Goal: Communication & Community: Answer question/provide support

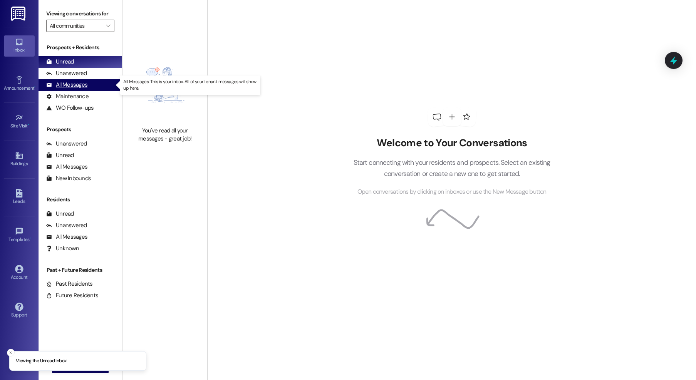
click at [84, 85] on div "All Messages" at bounding box center [66, 85] width 41 height 8
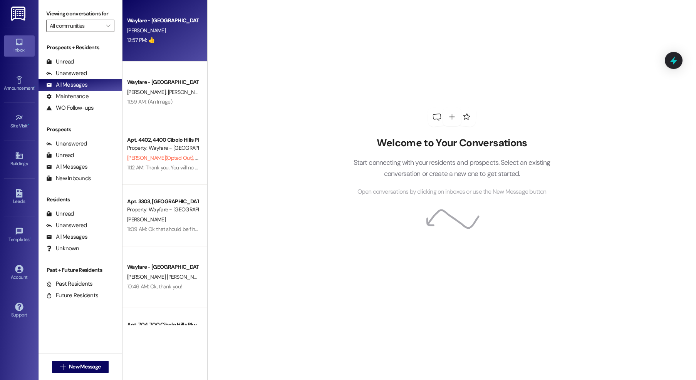
click at [156, 23] on div "Wayfare - [GEOGRAPHIC_DATA]" at bounding box center [162, 21] width 71 height 8
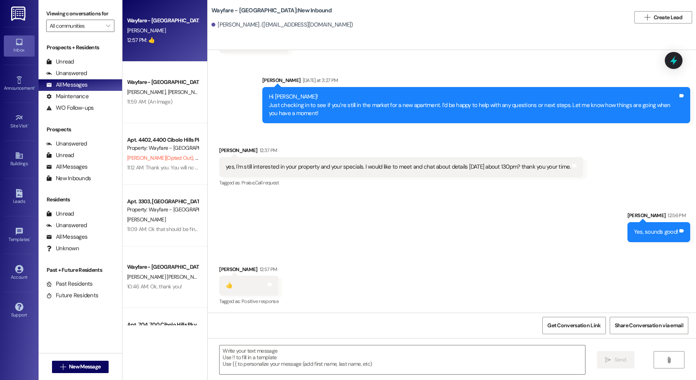
scroll to position [329, 0]
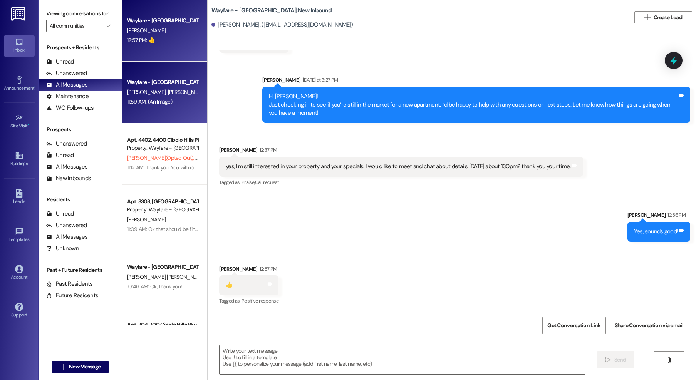
click at [161, 80] on div "Wayfare - [GEOGRAPHIC_DATA]" at bounding box center [162, 82] width 71 height 8
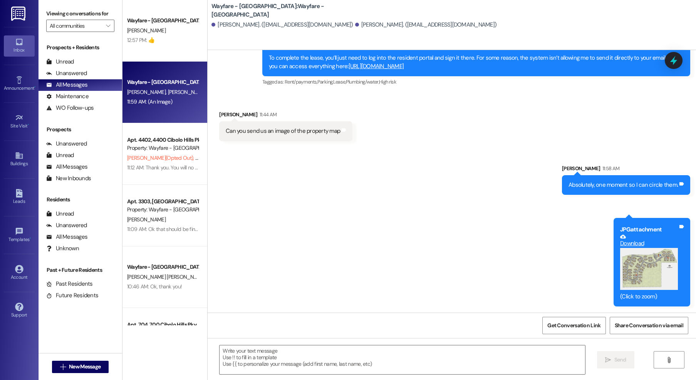
scroll to position [245, 0]
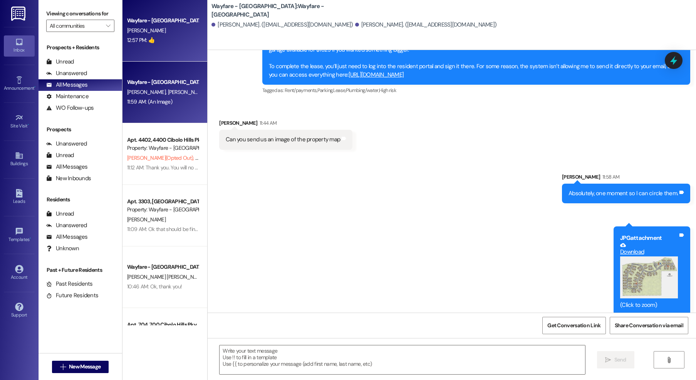
click at [166, 42] on div "12:57 PM: 👍 12:57 PM: 👍" at bounding box center [162, 40] width 73 height 10
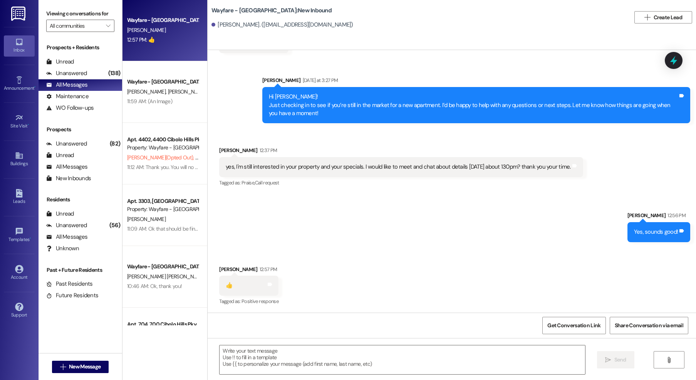
scroll to position [329, 0]
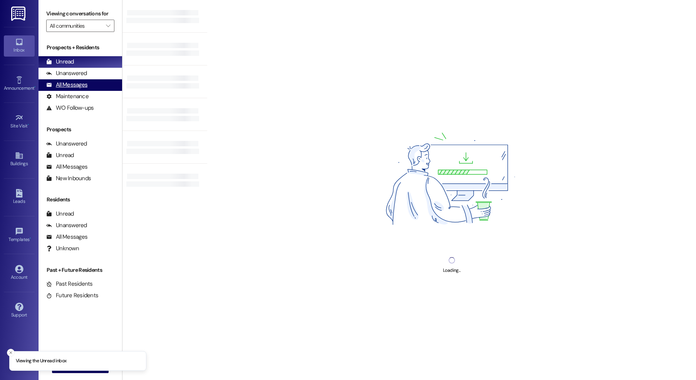
click at [74, 83] on div "All Messages" at bounding box center [66, 85] width 41 height 8
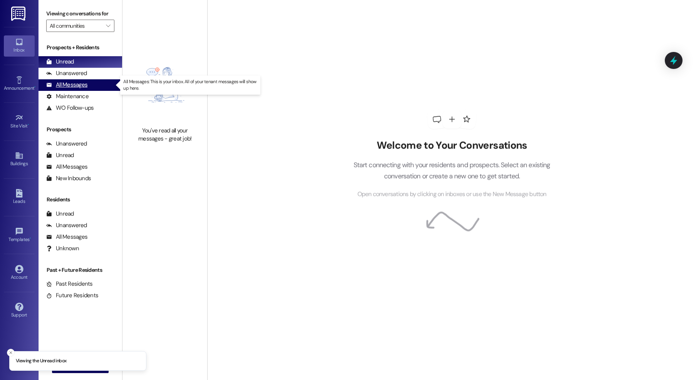
click at [78, 85] on div "All Messages" at bounding box center [66, 85] width 41 height 8
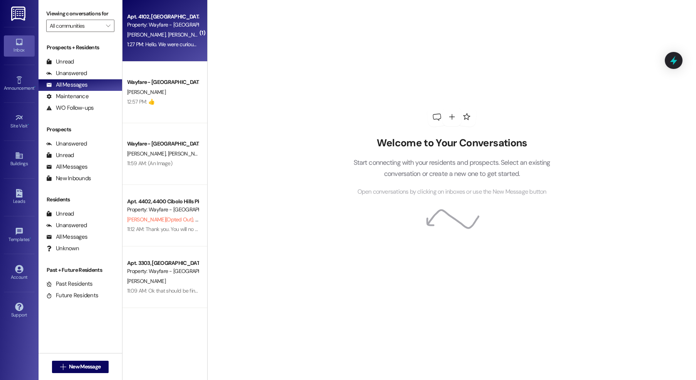
click at [168, 35] on span "[PERSON_NAME]" at bounding box center [187, 34] width 39 height 7
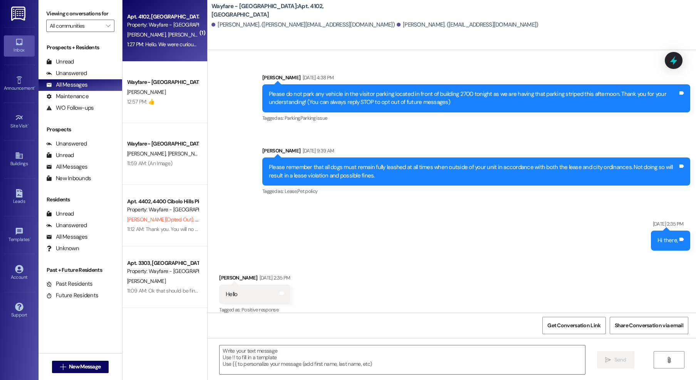
scroll to position [16759, 0]
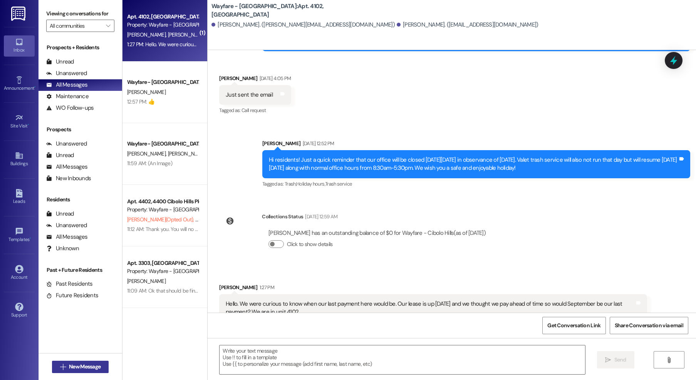
click at [85, 365] on span "New Message" at bounding box center [85, 367] width 32 height 8
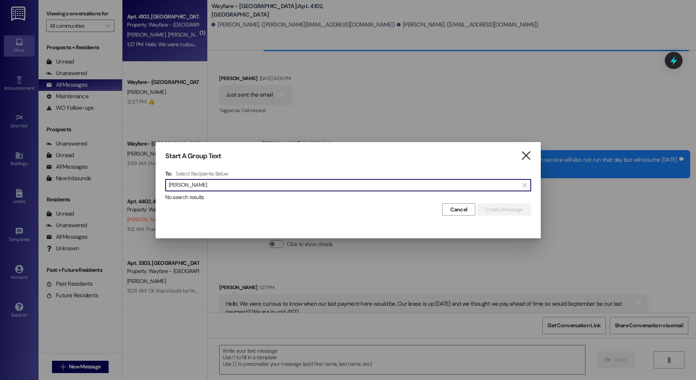
type input "oneal"
click at [528, 155] on icon "" at bounding box center [526, 156] width 10 height 8
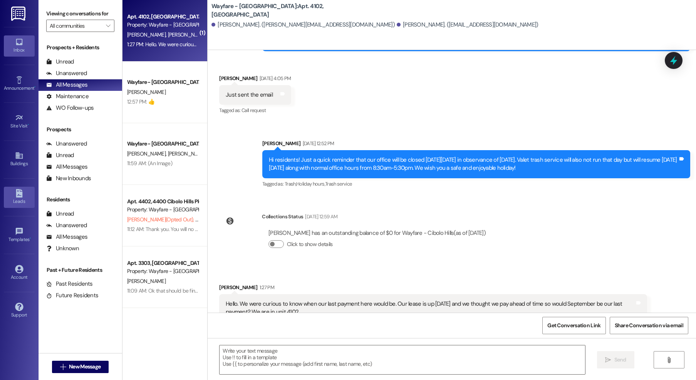
click at [14, 193] on link "Leads" at bounding box center [19, 197] width 31 height 21
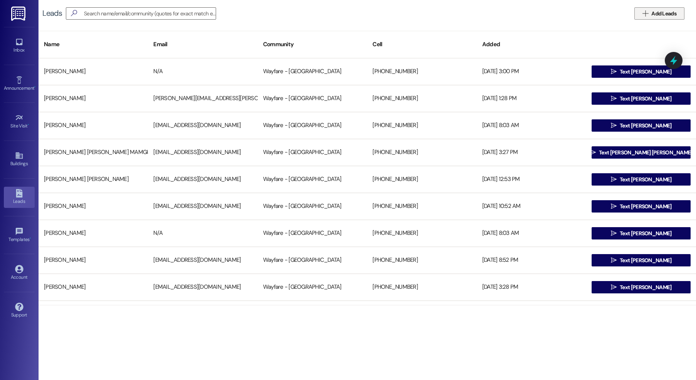
click at [658, 13] on span "Add Leads" at bounding box center [663, 14] width 25 height 8
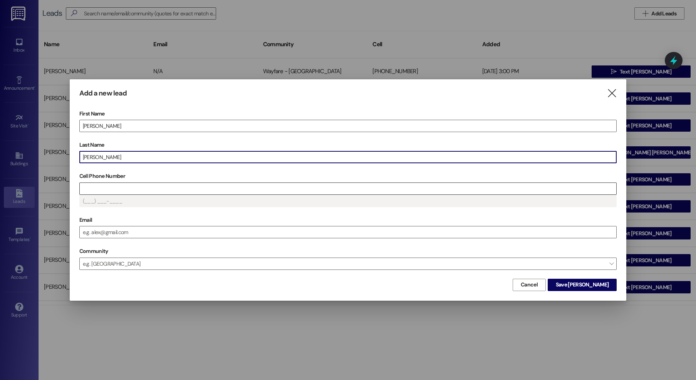
click at [196, 188] on input "Cell Phone Number" at bounding box center [348, 189] width 537 height 12
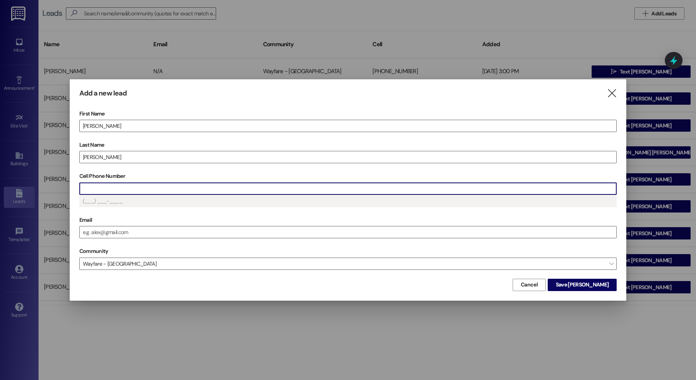
click at [169, 189] on input "Cell Phone Number" at bounding box center [348, 189] width 537 height 12
click at [607, 288] on span "Save David" at bounding box center [582, 285] width 53 height 8
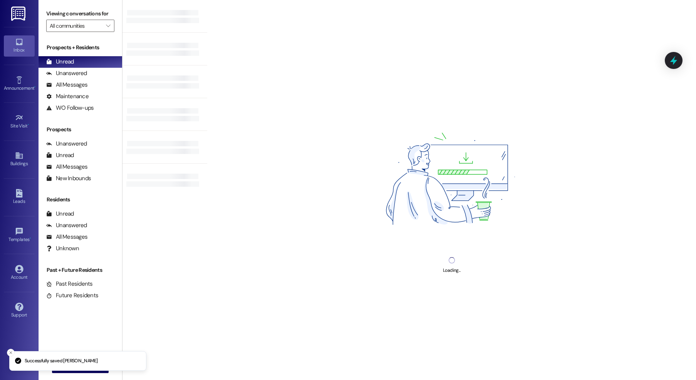
click at [305, 350] on div "Loading..." at bounding box center [451, 190] width 489 height 380
click at [305, 357] on div "Loading..." at bounding box center [451, 190] width 489 height 380
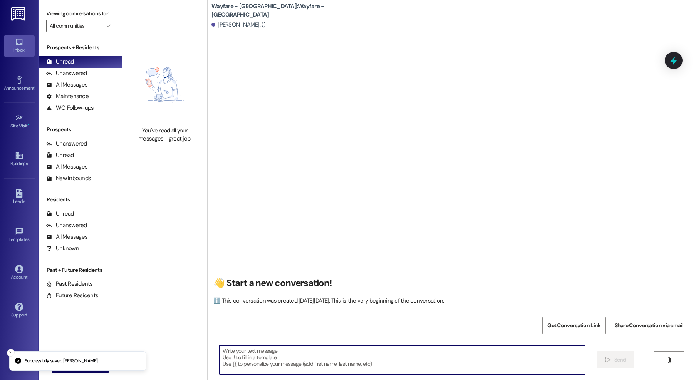
click at [305, 357] on textarea at bounding box center [401, 359] width 365 height 29
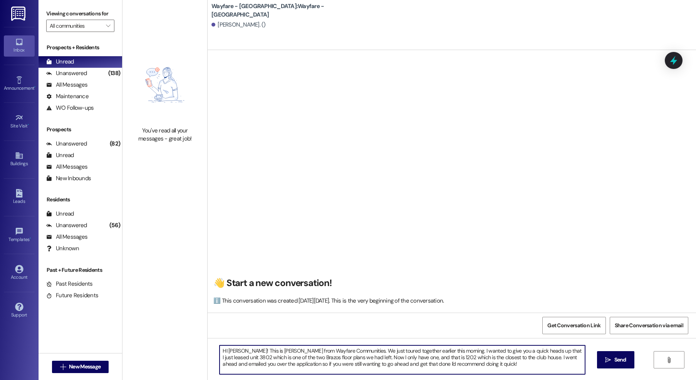
type textarea "HI David! This is Jordan from Wayfare Communities. We just toured together earl…"
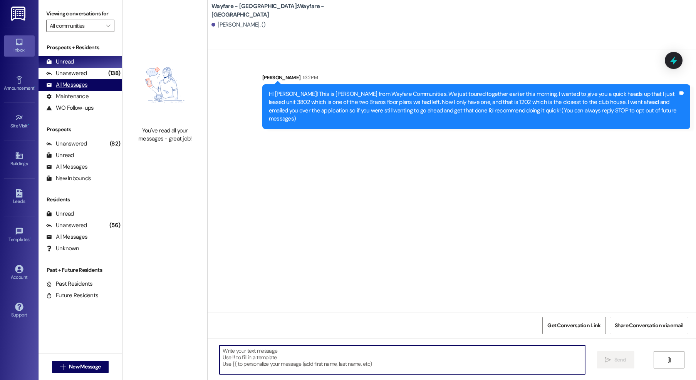
click at [75, 87] on div "All Messages" at bounding box center [66, 85] width 41 height 8
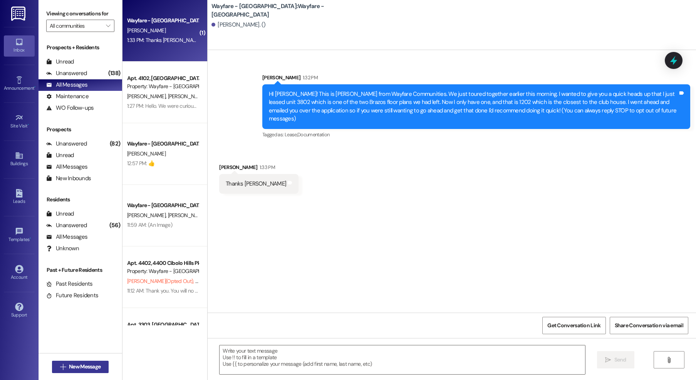
click at [69, 361] on button " New Message" at bounding box center [80, 367] width 57 height 12
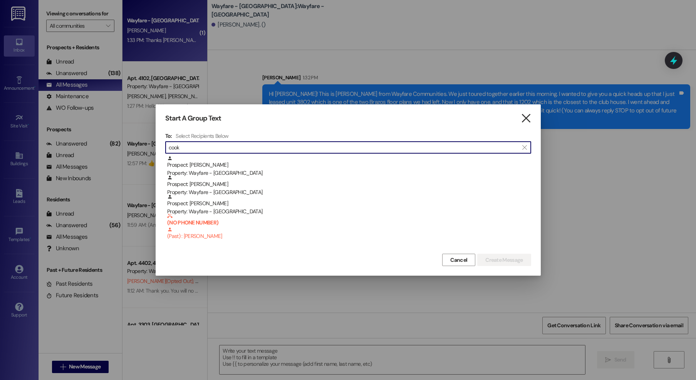
type input "cook"
click at [530, 118] on icon "" at bounding box center [526, 118] width 10 height 8
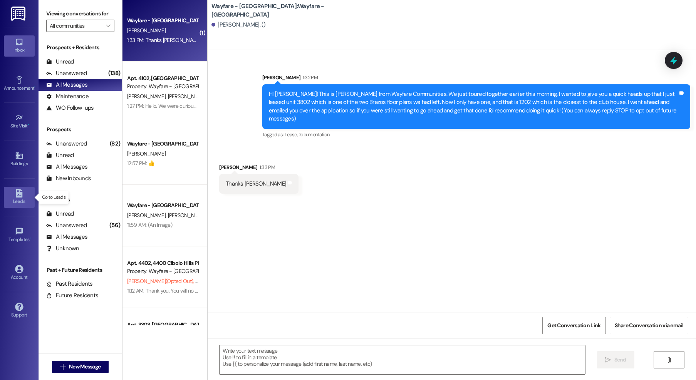
click at [18, 198] on div "Leads" at bounding box center [19, 202] width 39 height 8
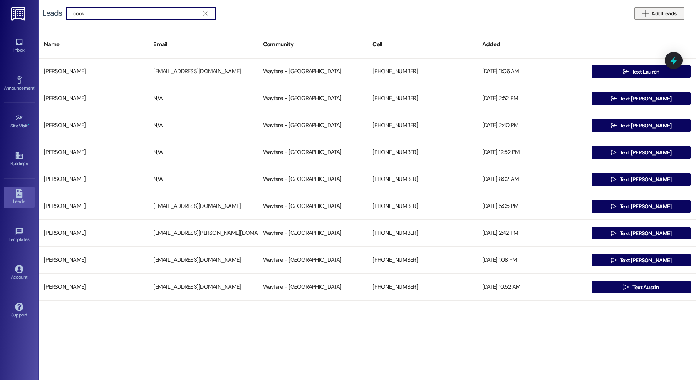
type input "cook"
click at [647, 14] on icon "" at bounding box center [645, 13] width 6 height 6
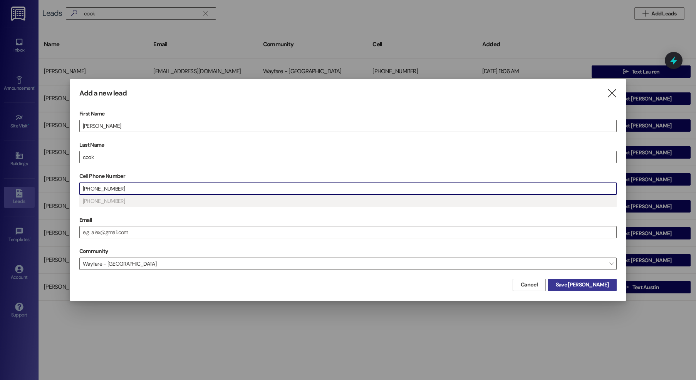
click at [596, 283] on span "Save keisha" at bounding box center [582, 285] width 53 height 8
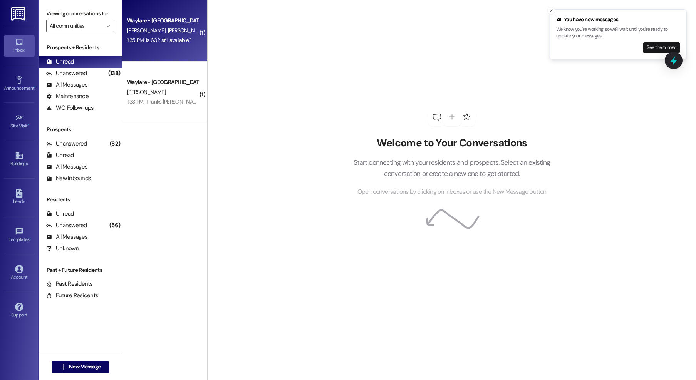
click at [164, 40] on div "1:35 PM: Is 602 still available? 1:35 PM: Is 602 still available?" at bounding box center [159, 40] width 64 height 7
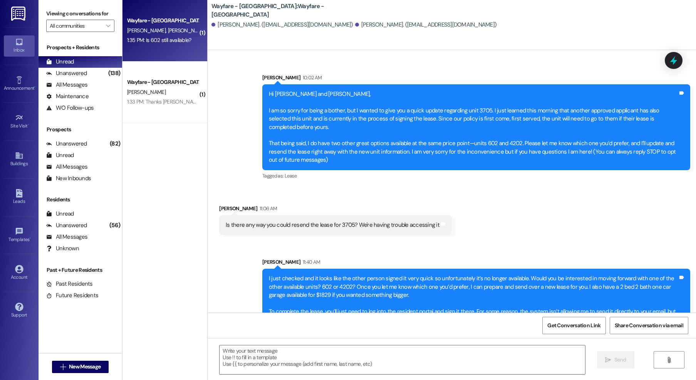
scroll to position [299, 0]
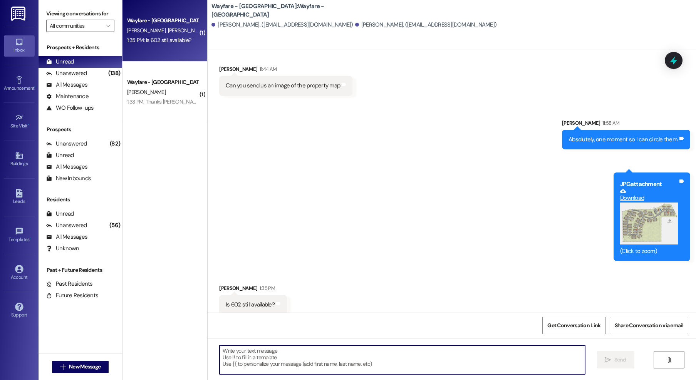
click at [325, 356] on textarea at bounding box center [401, 359] width 365 height 29
type textarea "It is yes!"
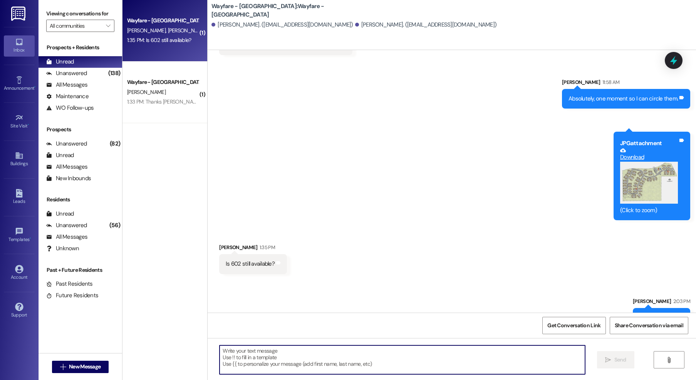
scroll to position [353, 0]
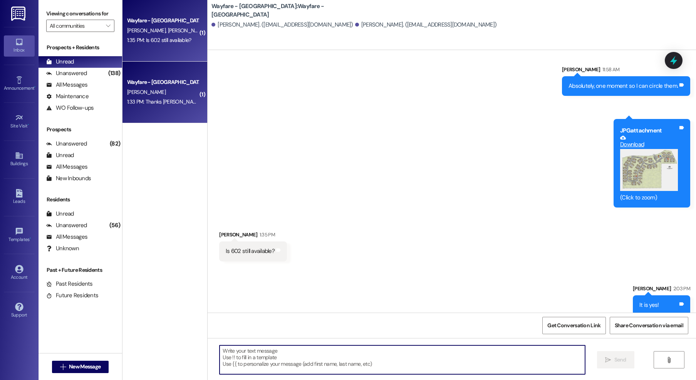
click at [169, 89] on div "[PERSON_NAME]" at bounding box center [162, 92] width 73 height 10
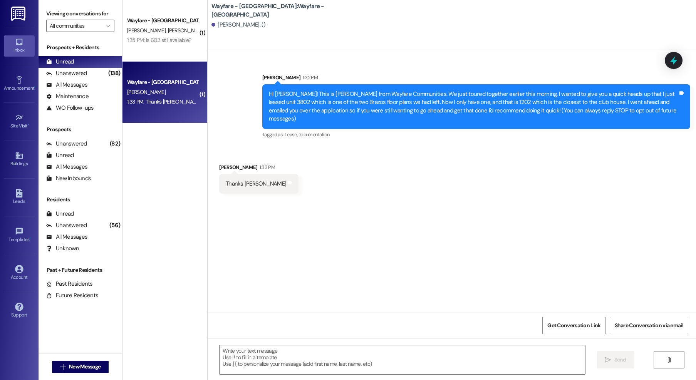
scroll to position [0, 0]
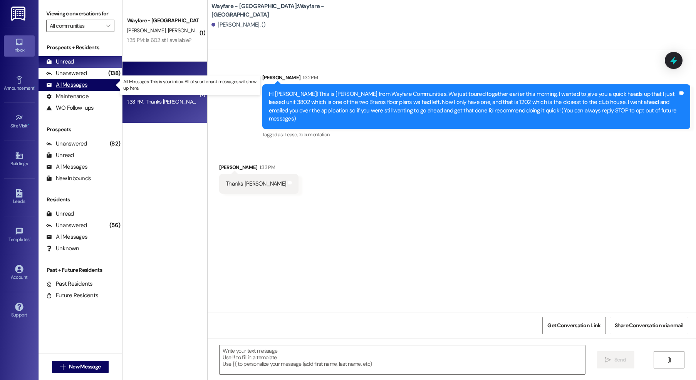
click at [82, 84] on div "All Messages" at bounding box center [66, 85] width 41 height 8
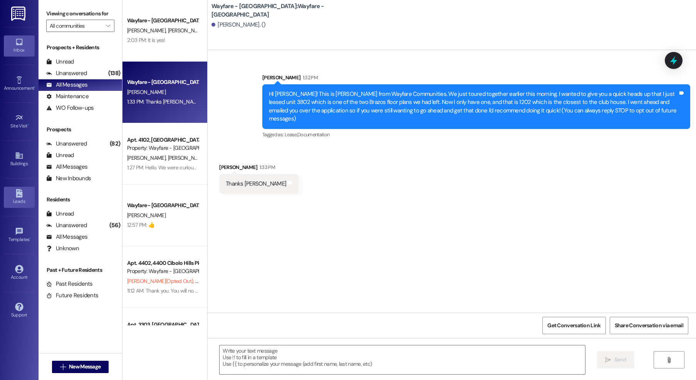
click at [21, 195] on icon at bounding box center [19, 193] width 7 height 8
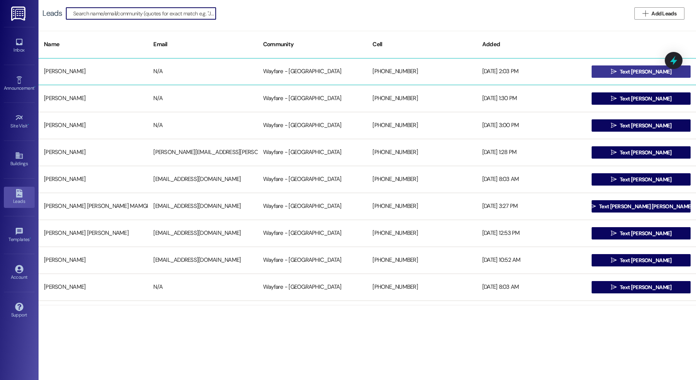
click at [591, 74] on button " Text keisha" at bounding box center [640, 71] width 99 height 12
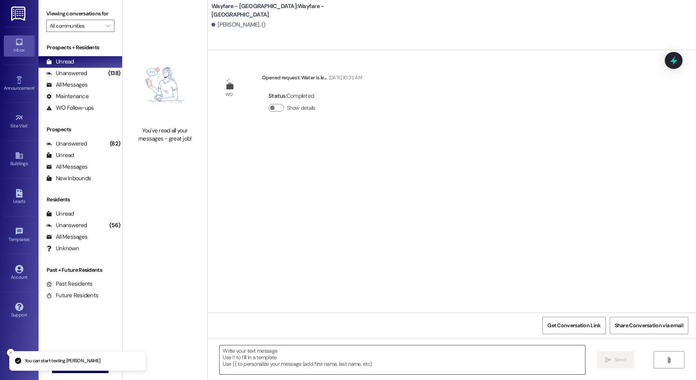
click at [335, 359] on textarea at bounding box center [401, 359] width 365 height 29
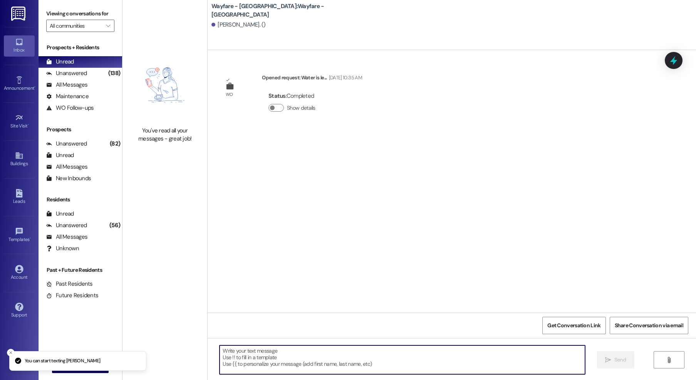
paste textarea "Hi there! My name is ____ and I'm one of the leasing agents here at Wayfare Cib…"
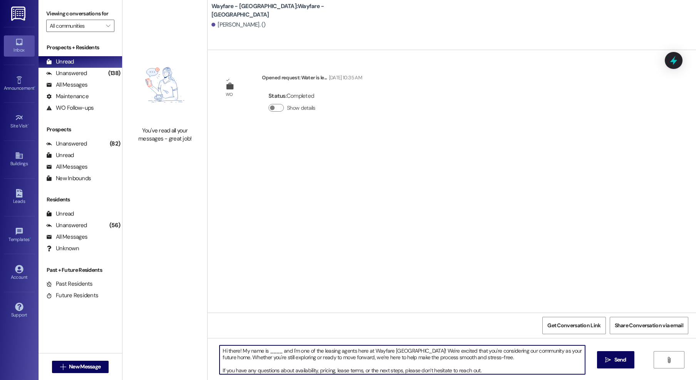
drag, startPoint x: 278, startPoint y: 352, endPoint x: 264, endPoint y: 353, distance: 13.9
click at [264, 353] on textarea "Hi there! My name is ____ and I'm one of the leasing agents here at Wayfare Cib…" at bounding box center [401, 359] width 365 height 29
type textarea "Hi there! My name is Jordan and I'm one of the leasing agents here at Wayfare C…"
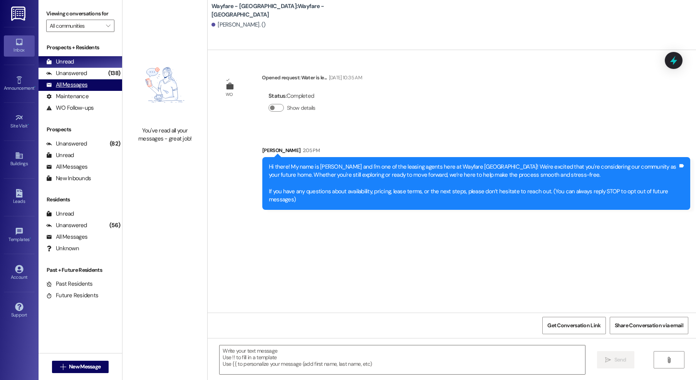
click at [77, 87] on div "All Messages" at bounding box center [66, 85] width 41 height 8
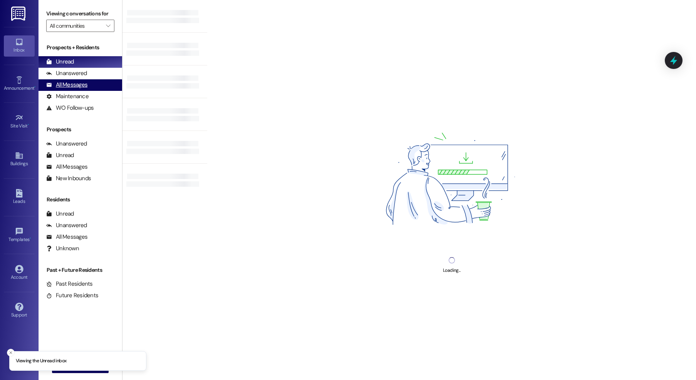
click at [74, 85] on div "All Messages" at bounding box center [66, 85] width 41 height 8
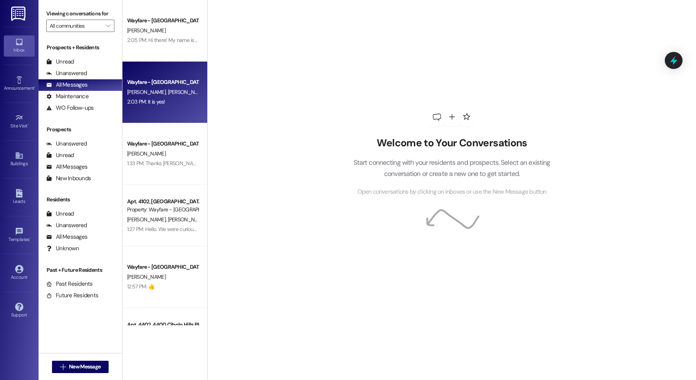
click at [171, 84] on div "Wayfare - [GEOGRAPHIC_DATA]" at bounding box center [162, 82] width 71 height 8
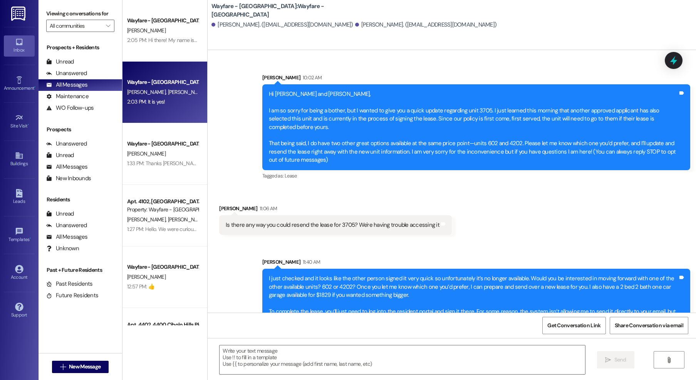
scroll to position [353, 0]
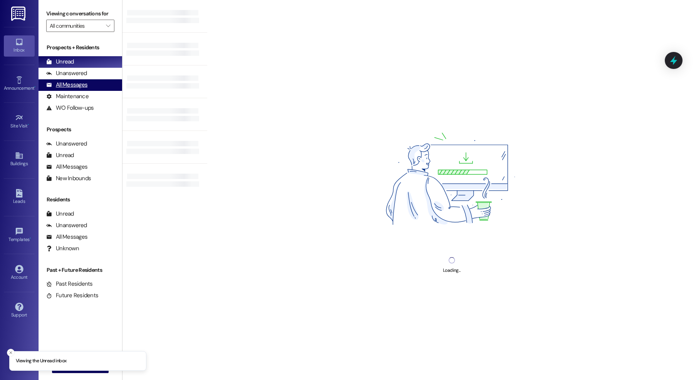
click at [77, 89] on div "All Messages" at bounding box center [66, 85] width 41 height 8
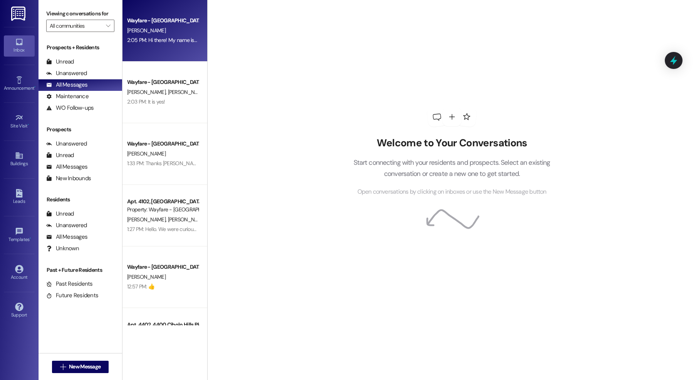
click at [155, 41] on div "2:05 PM: Hi there! My name is [PERSON_NAME] and I'm one of the leasing agents h…" at bounding box center [672, 40] width 1091 height 7
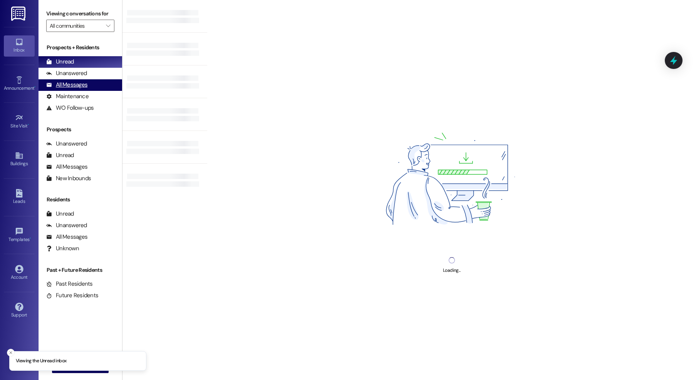
click at [74, 82] on div "All Messages" at bounding box center [66, 85] width 41 height 8
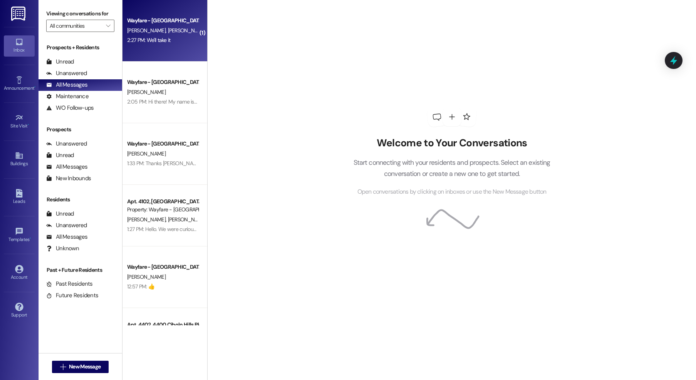
click at [180, 37] on div "2:27 PM: We'll take it 2:27 PM: We'll take it" at bounding box center [162, 40] width 73 height 10
